Goal: Information Seeking & Learning: Learn about a topic

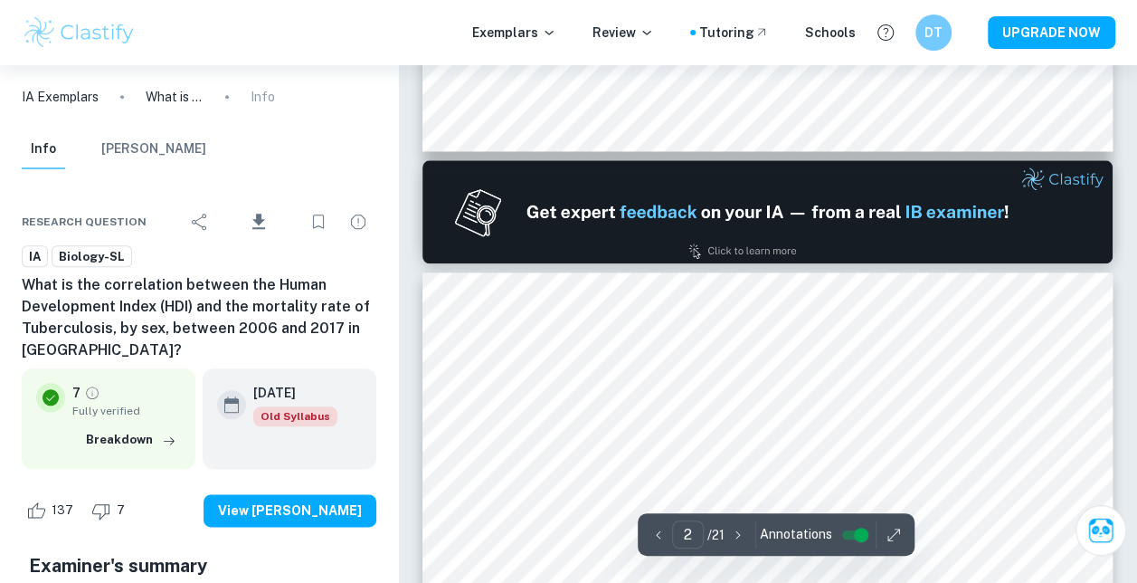
scroll to position [824, 0]
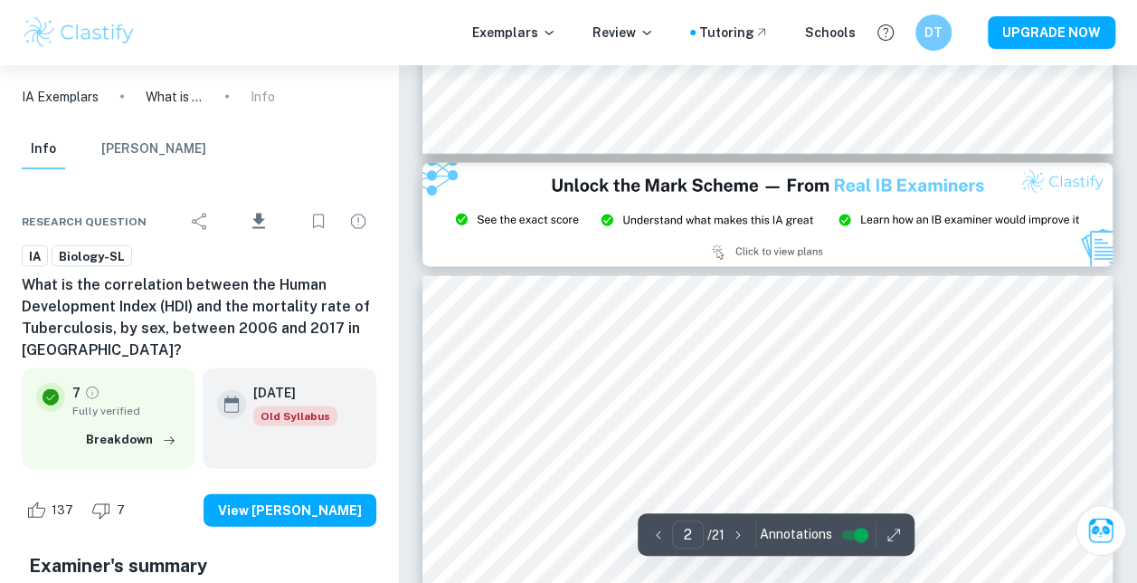
type input "3"
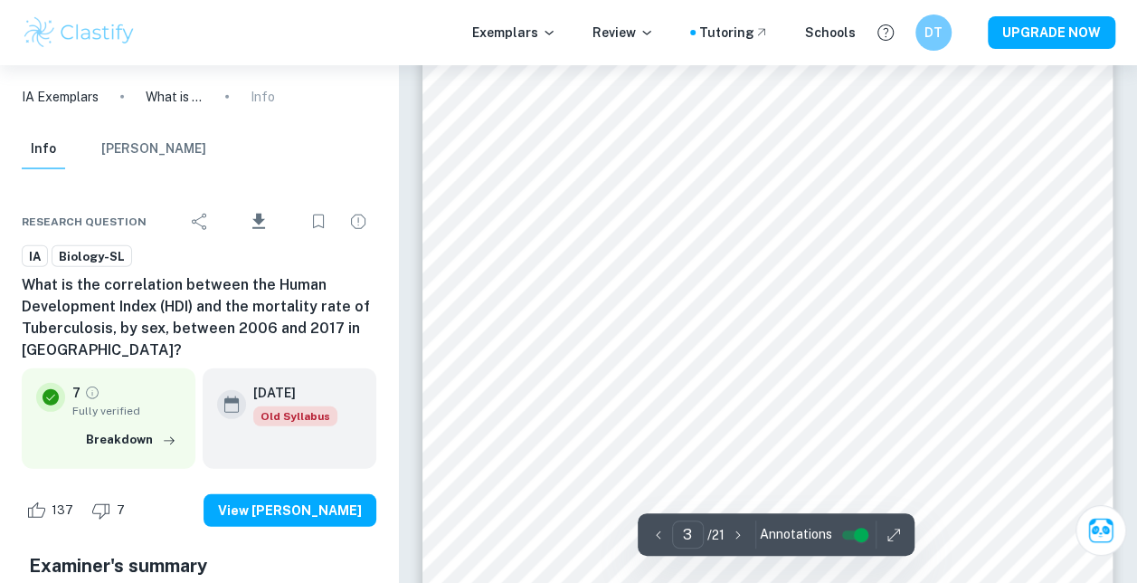
scroll to position [2400, 0]
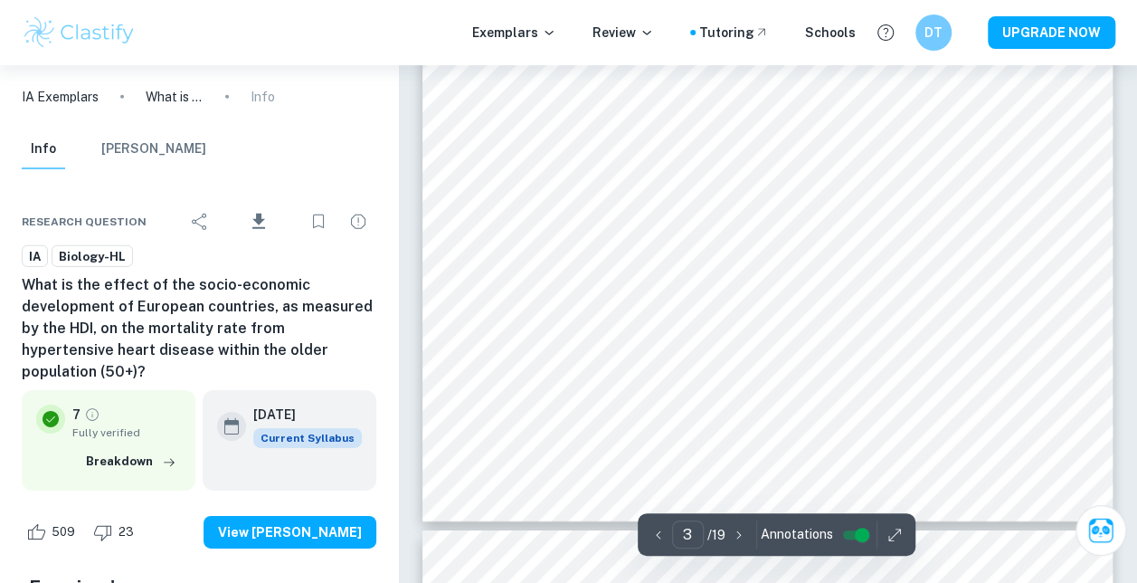
type input "4"
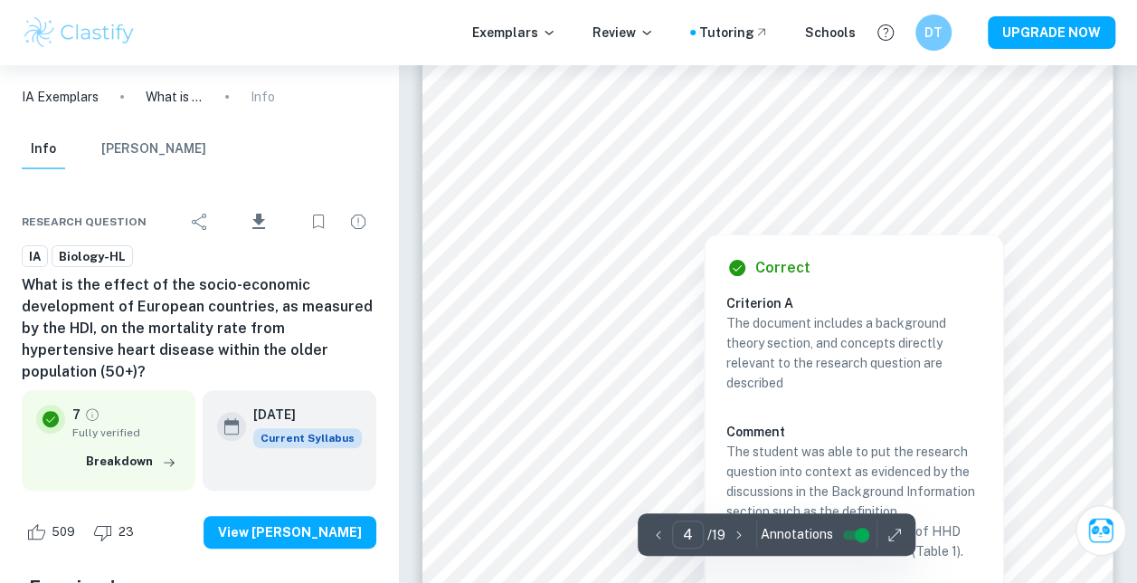
click at [584, 173] on div at bounding box center [681, 178] width 386 height 39
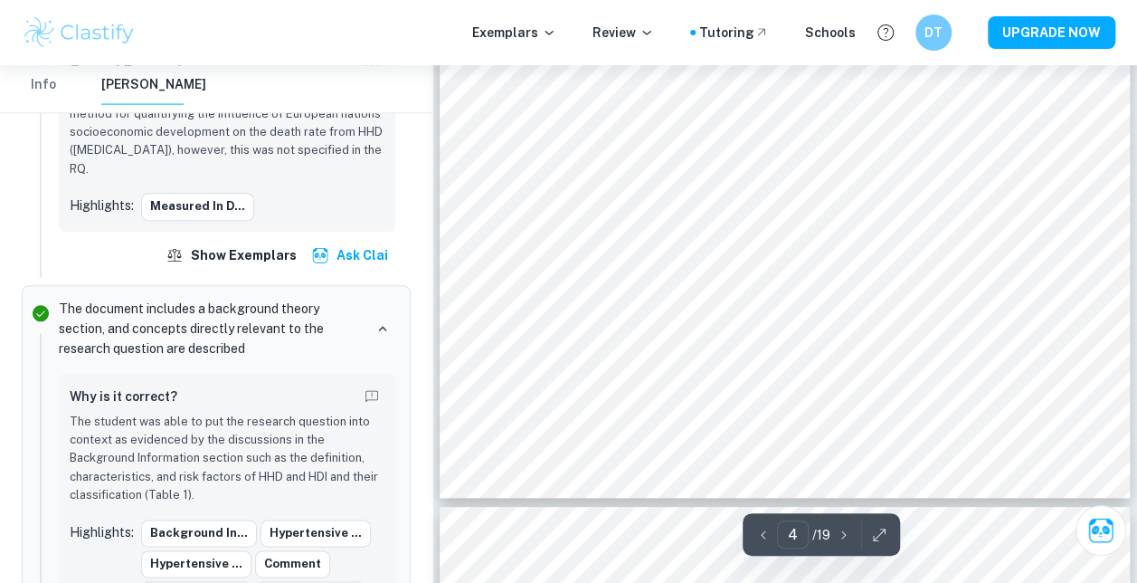
scroll to position [3262, 0]
